Goal: Task Accomplishment & Management: Complete application form

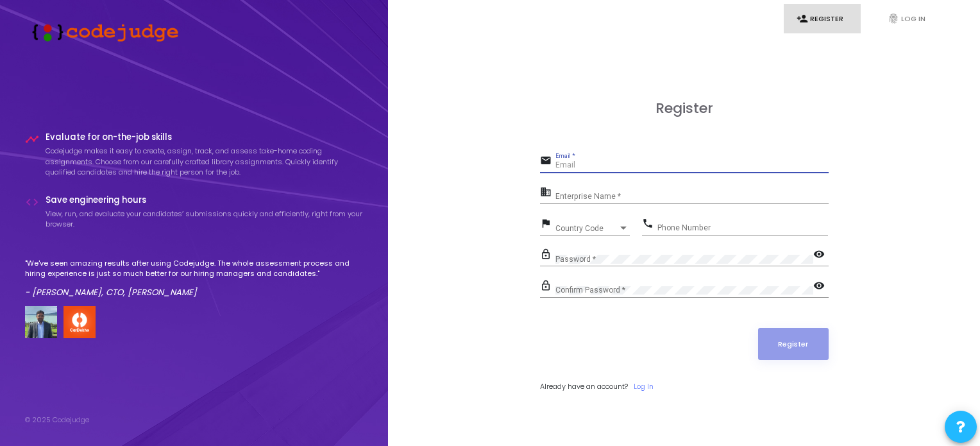
click at [566, 163] on input "Email *" at bounding box center [691, 165] width 273 height 9
type input "[PERSON_NAME]"
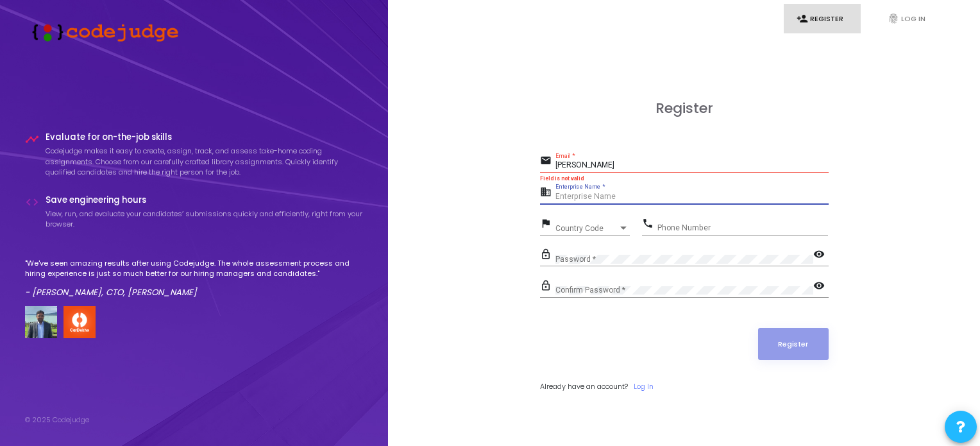
click at [581, 192] on input "Enterprise Name *" at bounding box center [691, 196] width 273 height 9
click at [614, 167] on input "[PERSON_NAME]" at bounding box center [691, 165] width 273 height 9
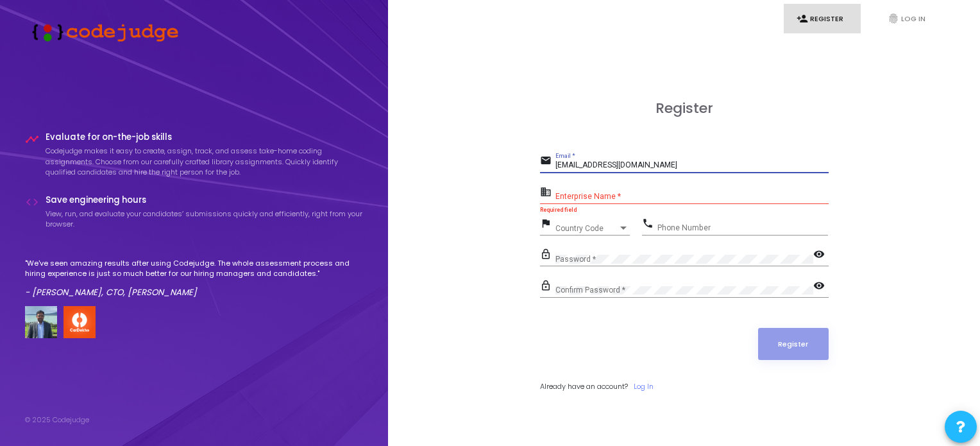
type input "[EMAIL_ADDRESS][DOMAIN_NAME]"
click at [579, 192] on input "Enterprise Name *" at bounding box center [691, 196] width 273 height 9
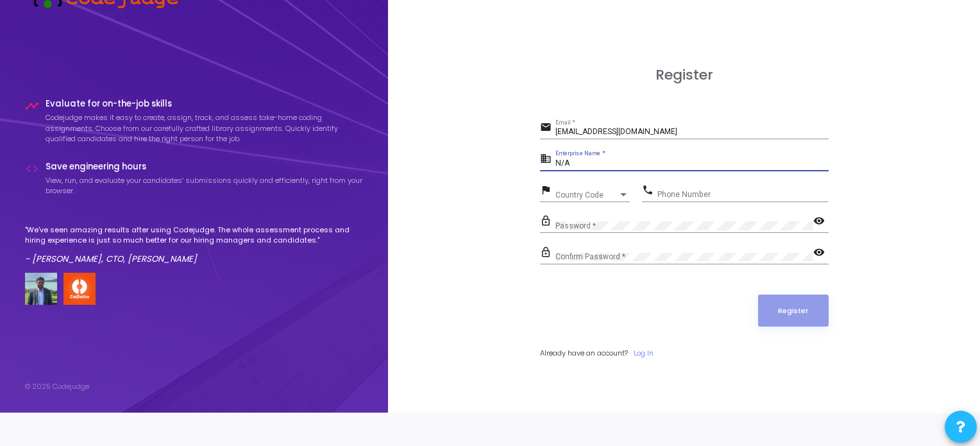
scroll to position [35, 0]
type input "N/A"
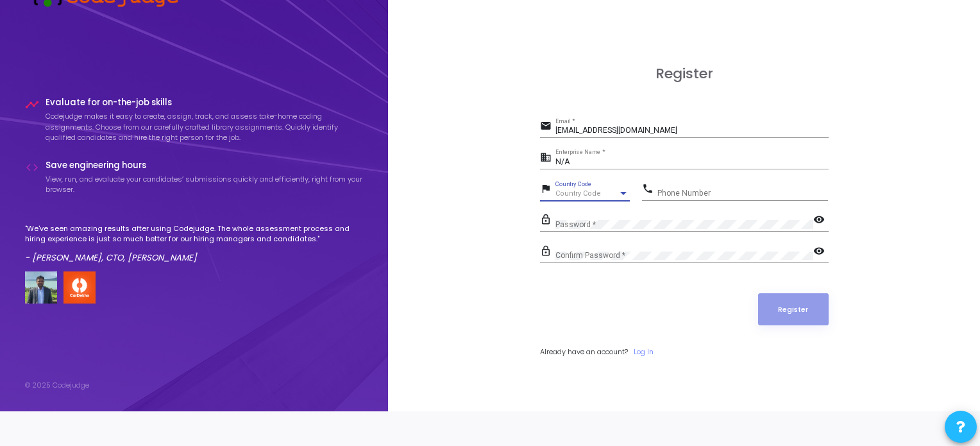
click at [579, 192] on span "Country Code" at bounding box center [578, 193] width 46 height 8
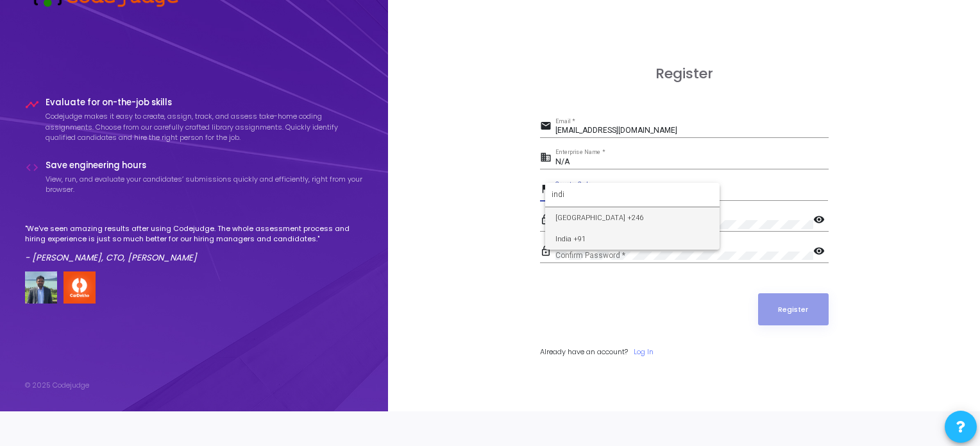
type input "indi"
click at [580, 239] on span "India +91" at bounding box center [632, 238] width 154 height 21
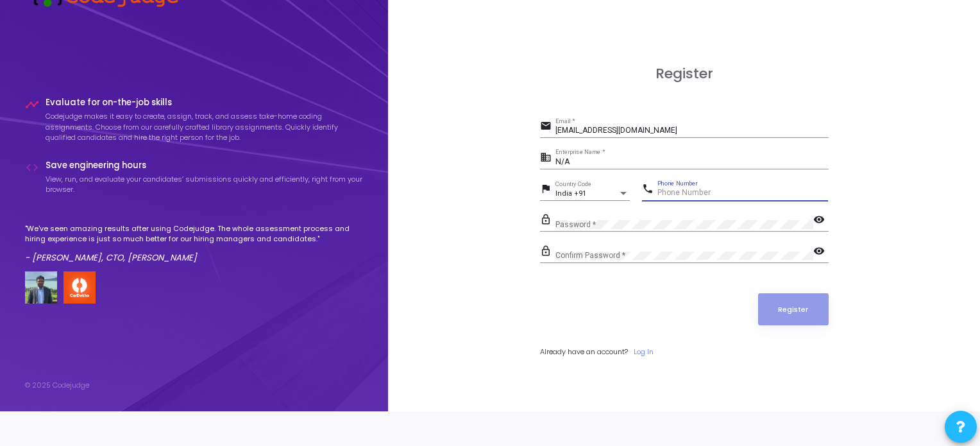
click at [673, 191] on input "Phone Number" at bounding box center [742, 193] width 171 height 9
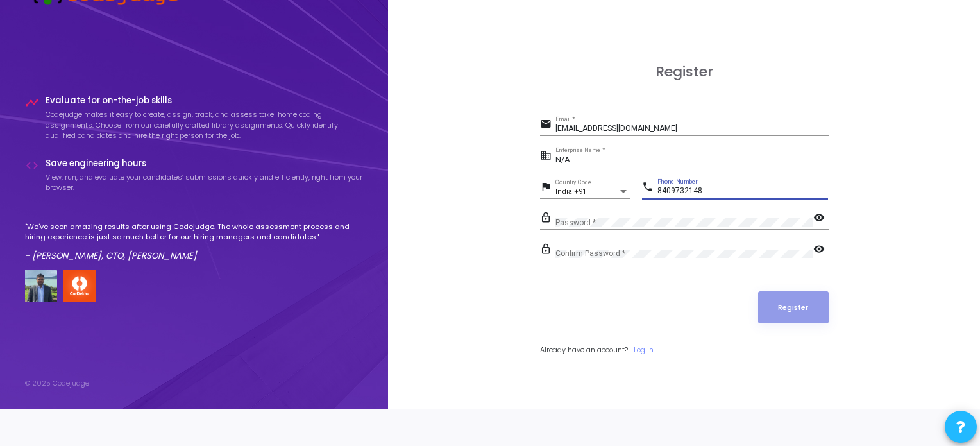
type input "8409732148"
click at [574, 244] on div "Confirm Password *" at bounding box center [684, 251] width 258 height 20
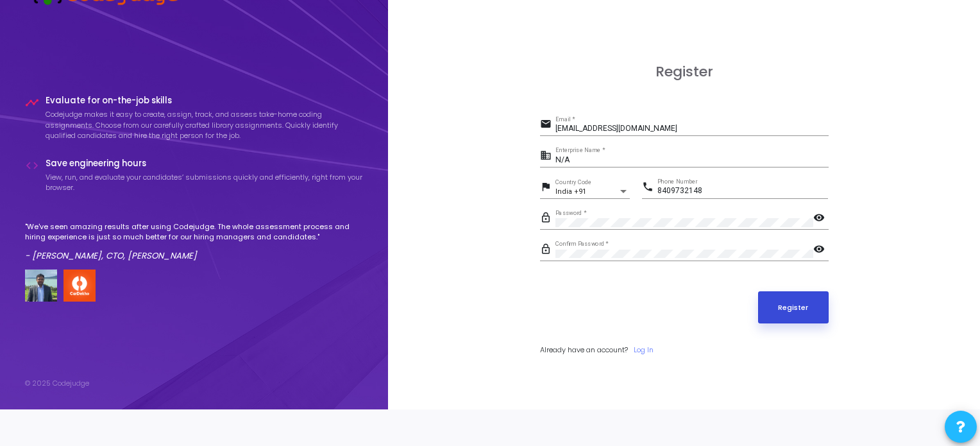
click at [789, 308] on button "Register" at bounding box center [793, 307] width 71 height 32
click at [800, 309] on button "Register" at bounding box center [793, 307] width 71 height 32
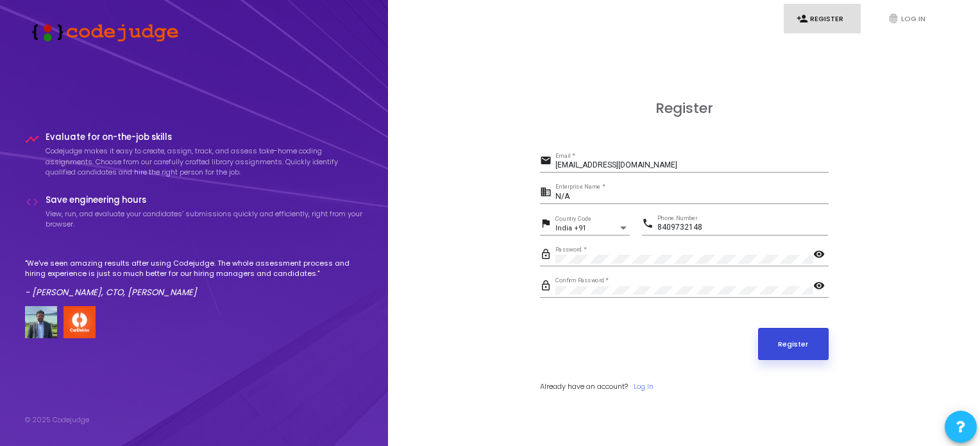
click at [809, 351] on button "Register" at bounding box center [793, 344] width 71 height 32
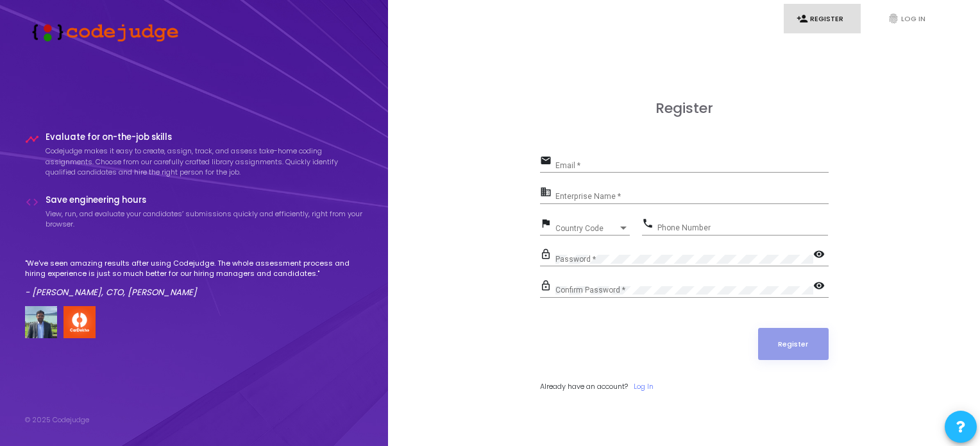
click at [557, 164] on input "Email *" at bounding box center [691, 165] width 273 height 9
click at [558, 167] on input "Sshivam" at bounding box center [691, 165] width 273 height 9
click at [583, 160] on div "shivam Email *" at bounding box center [691, 163] width 273 height 20
click at [581, 170] on input "[DEMOGRAPHIC_DATA]" at bounding box center [691, 165] width 273 height 9
type input "[EMAIL_ADDRESS][DOMAIN_NAME]"
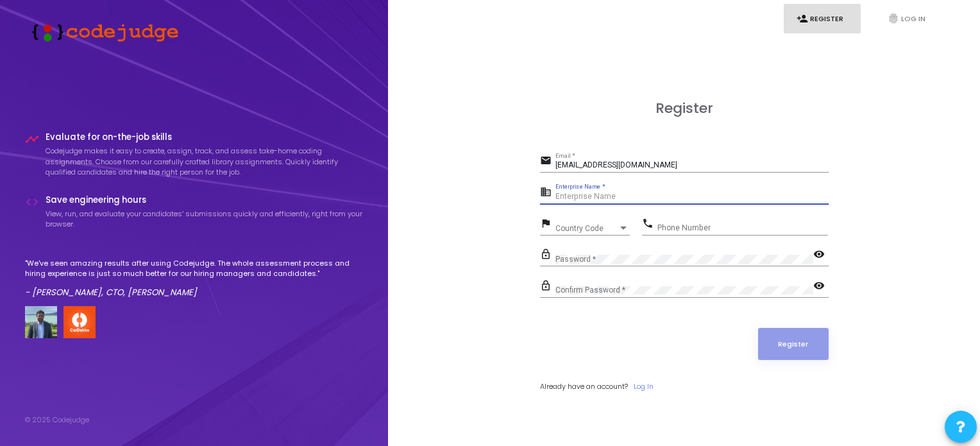
click at [585, 194] on input "Enterprise Name *" at bounding box center [691, 196] width 273 height 9
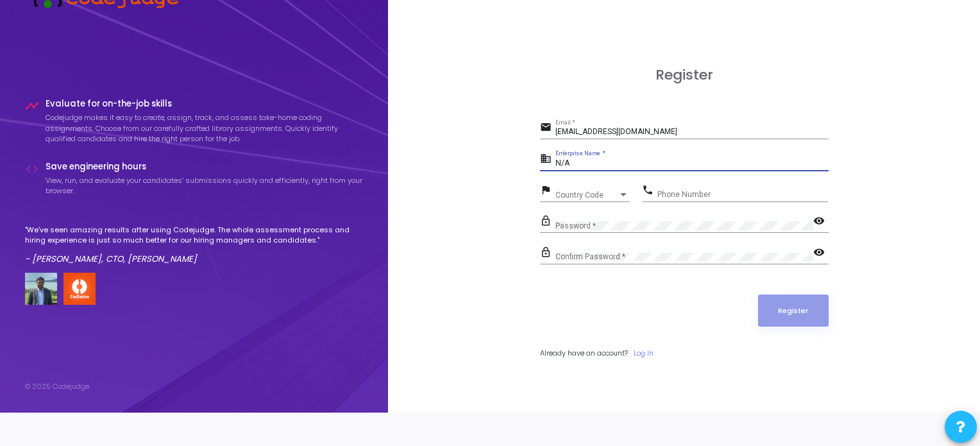
scroll to position [35, 0]
type input "N/A"
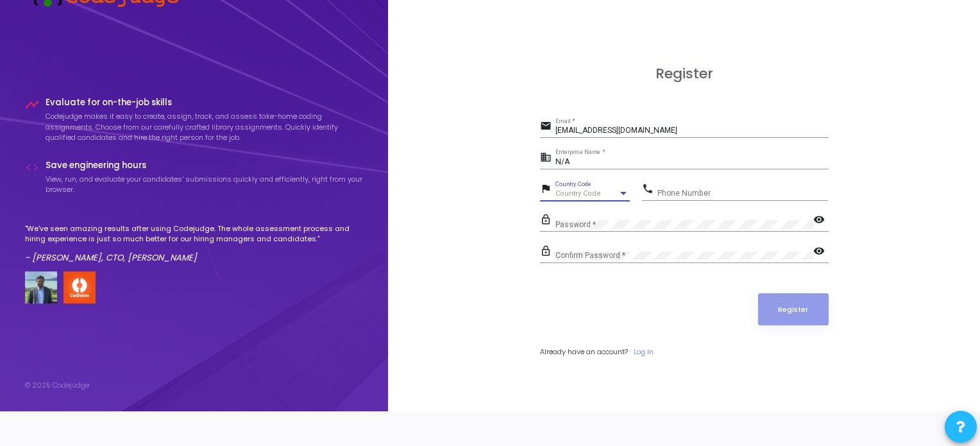
click at [582, 192] on span "Country Code" at bounding box center [578, 193] width 46 height 8
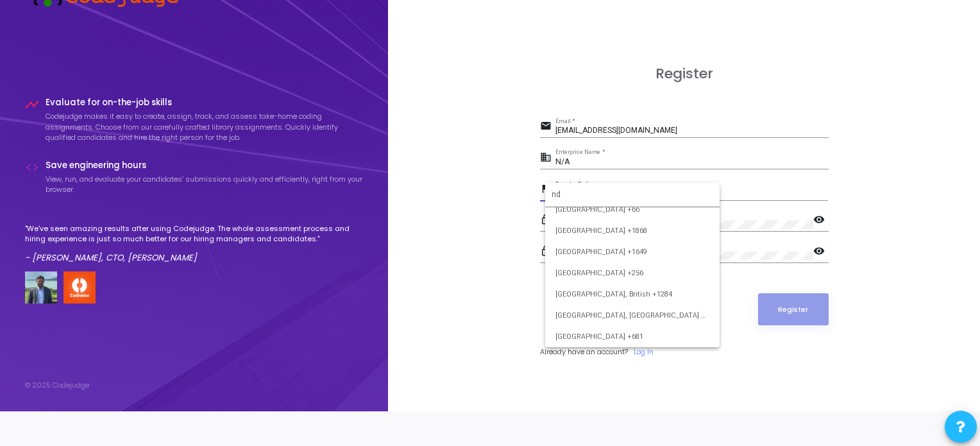
scroll to position [0, 0]
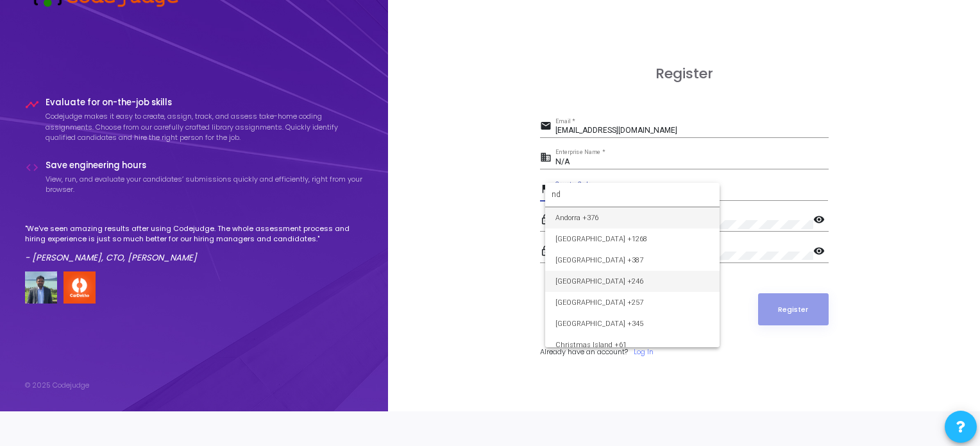
type input "n"
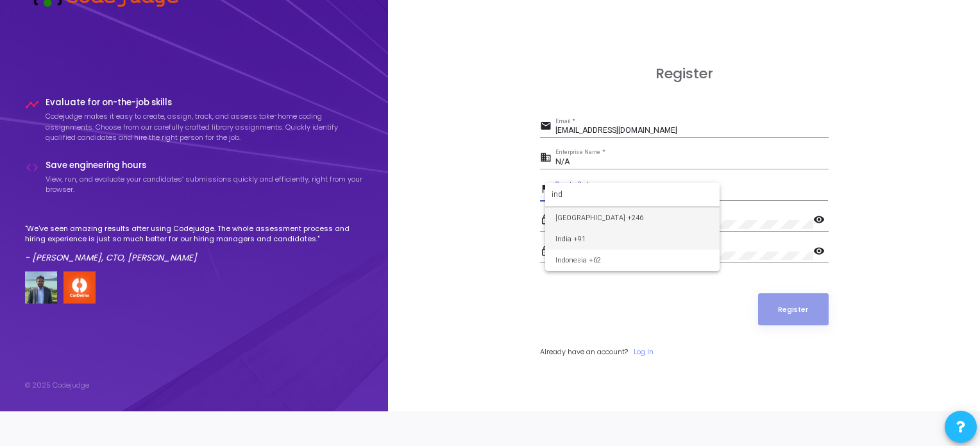
type input "ind"
click at [569, 239] on span "India +91" at bounding box center [632, 238] width 154 height 21
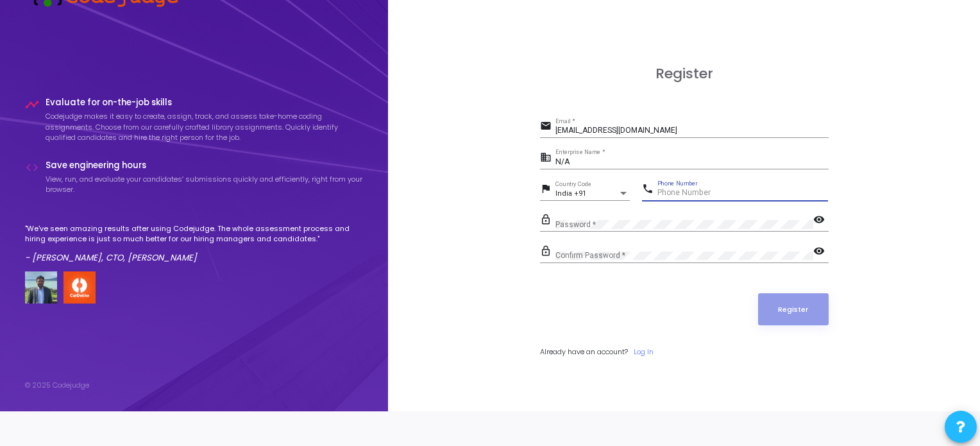
click at [664, 192] on input "Phone Number" at bounding box center [742, 193] width 171 height 9
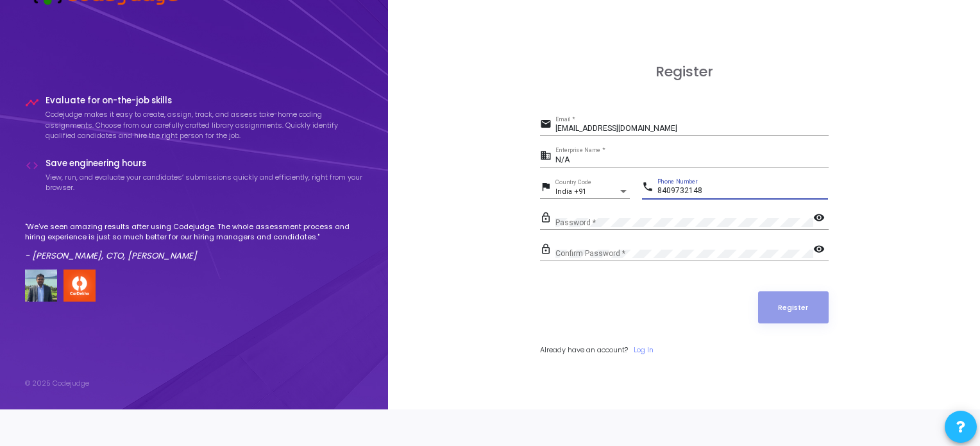
type input "8409732148"
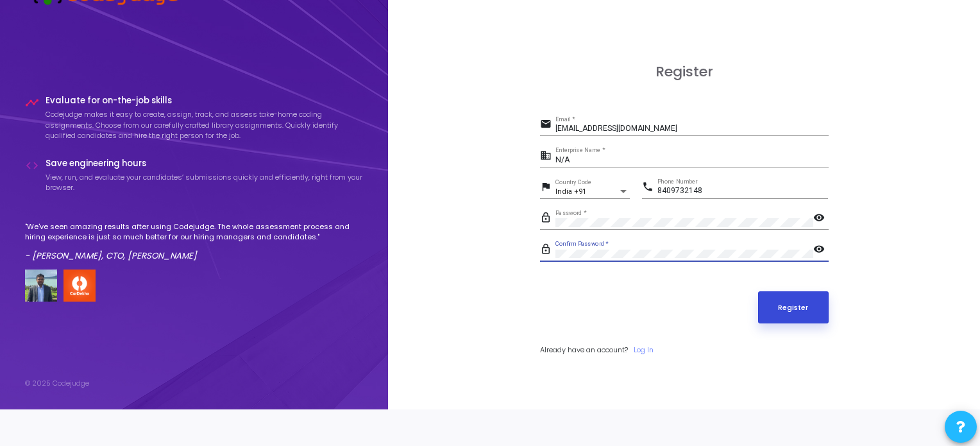
click at [796, 308] on button "Register" at bounding box center [793, 307] width 71 height 32
